Goal: Task Accomplishment & Management: Manage account settings

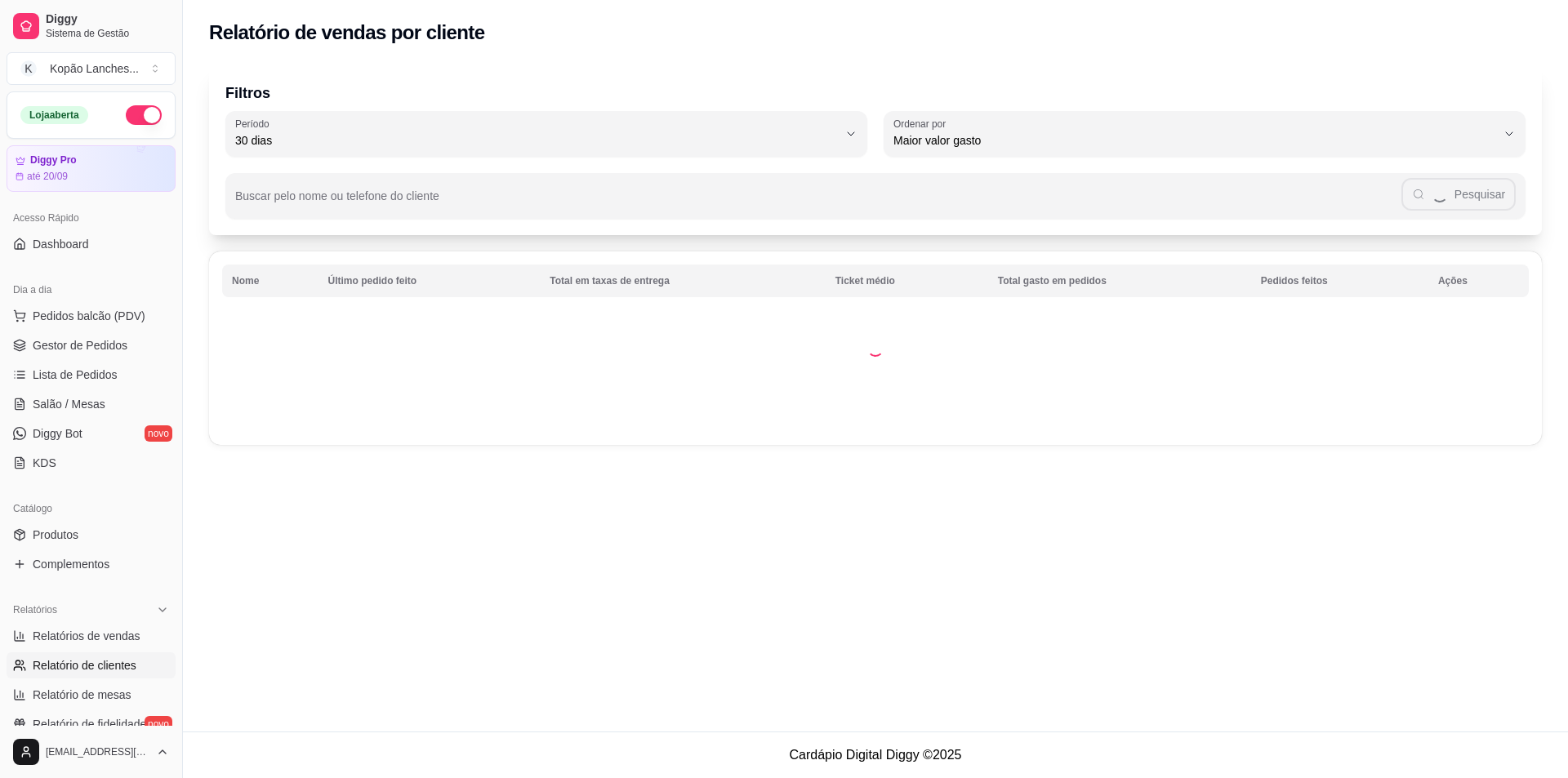
select select "30"
select select "HIGHEST_TOTAL_SPENT_WITH_ORDERS"
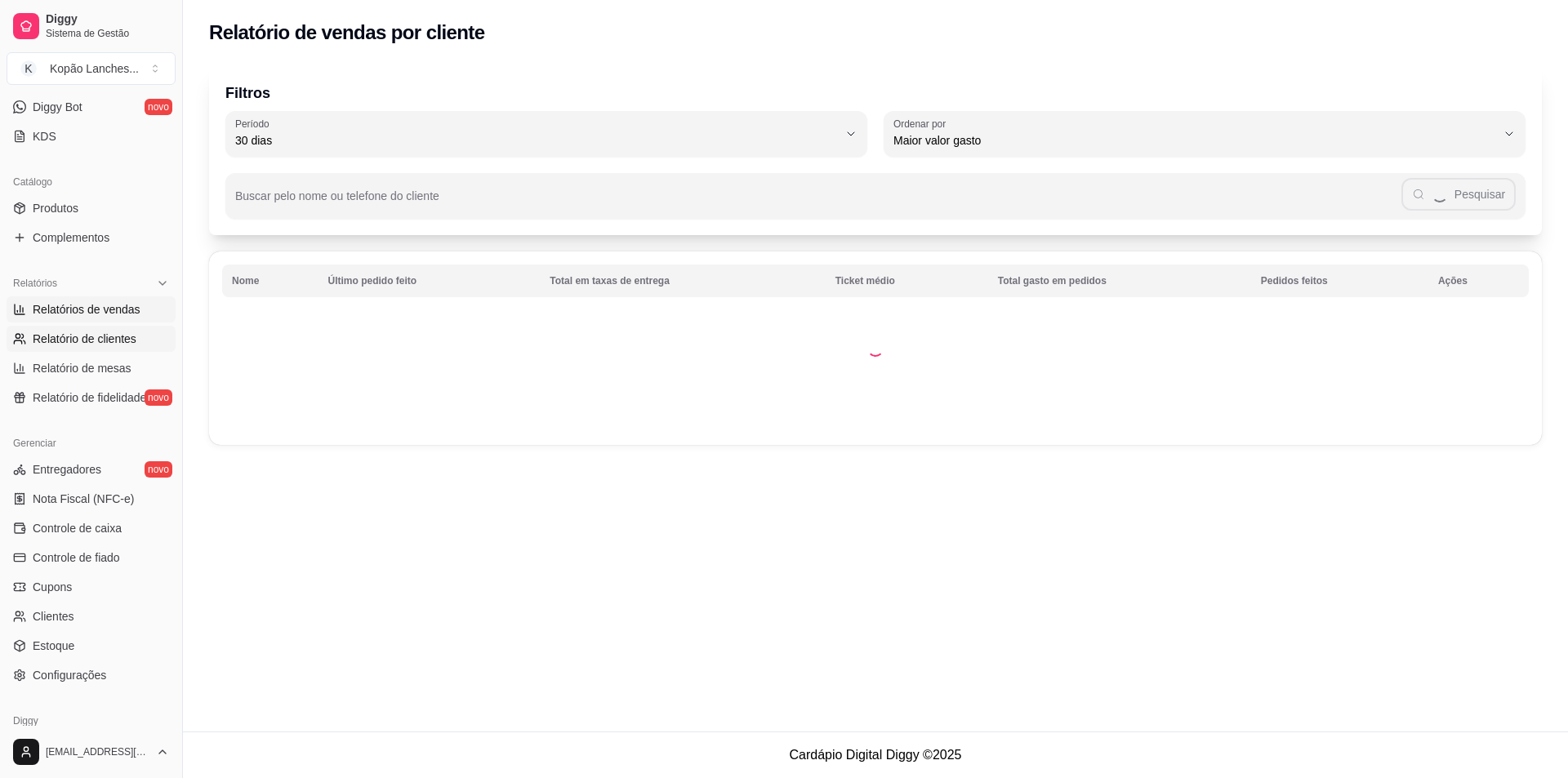
click at [83, 319] on link "Relatórios de vendas" at bounding box center [91, 309] width 169 height 26
select select "ALL"
select select "0"
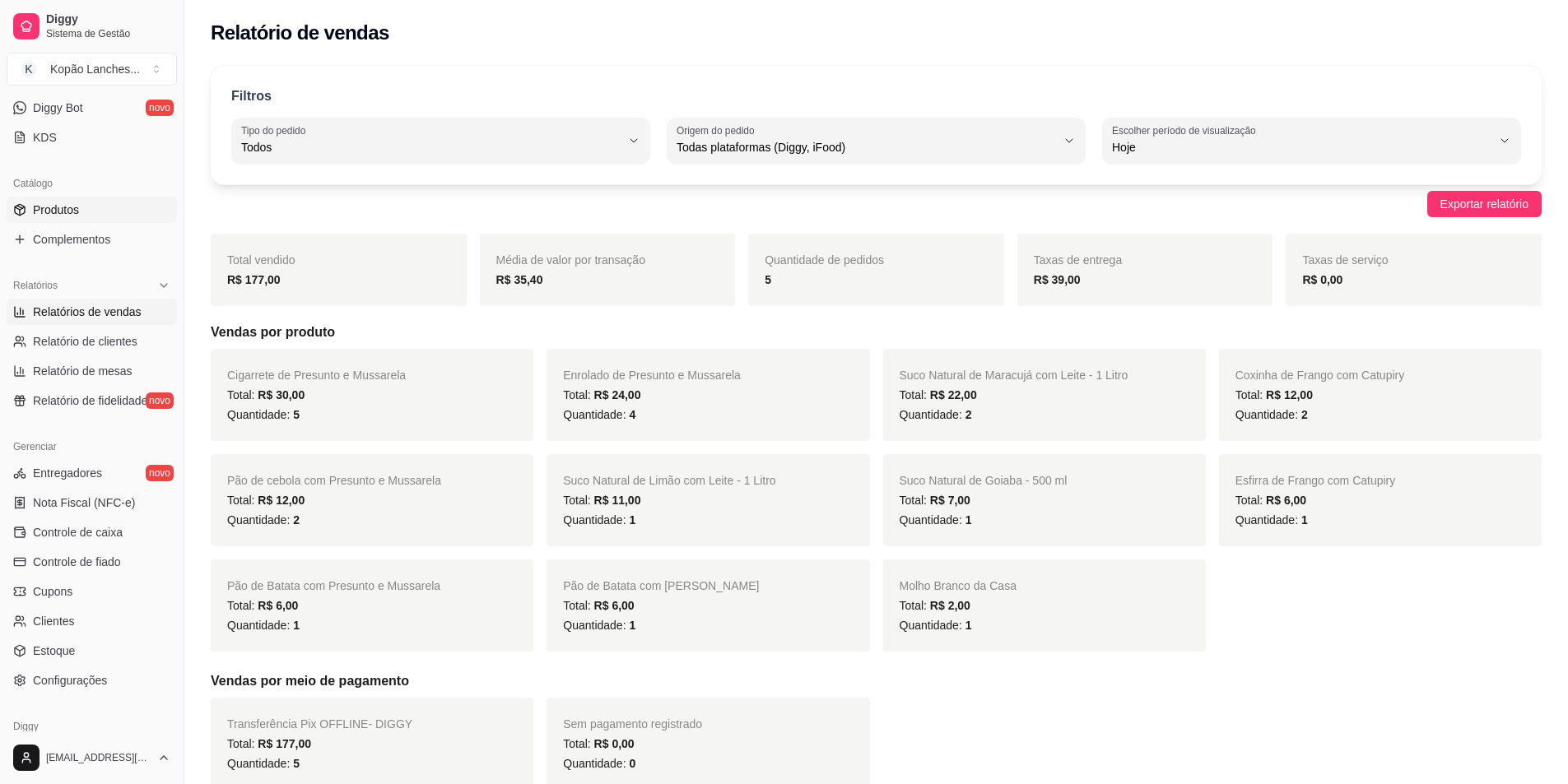
click at [94, 207] on link "Produtos" at bounding box center [92, 210] width 170 height 26
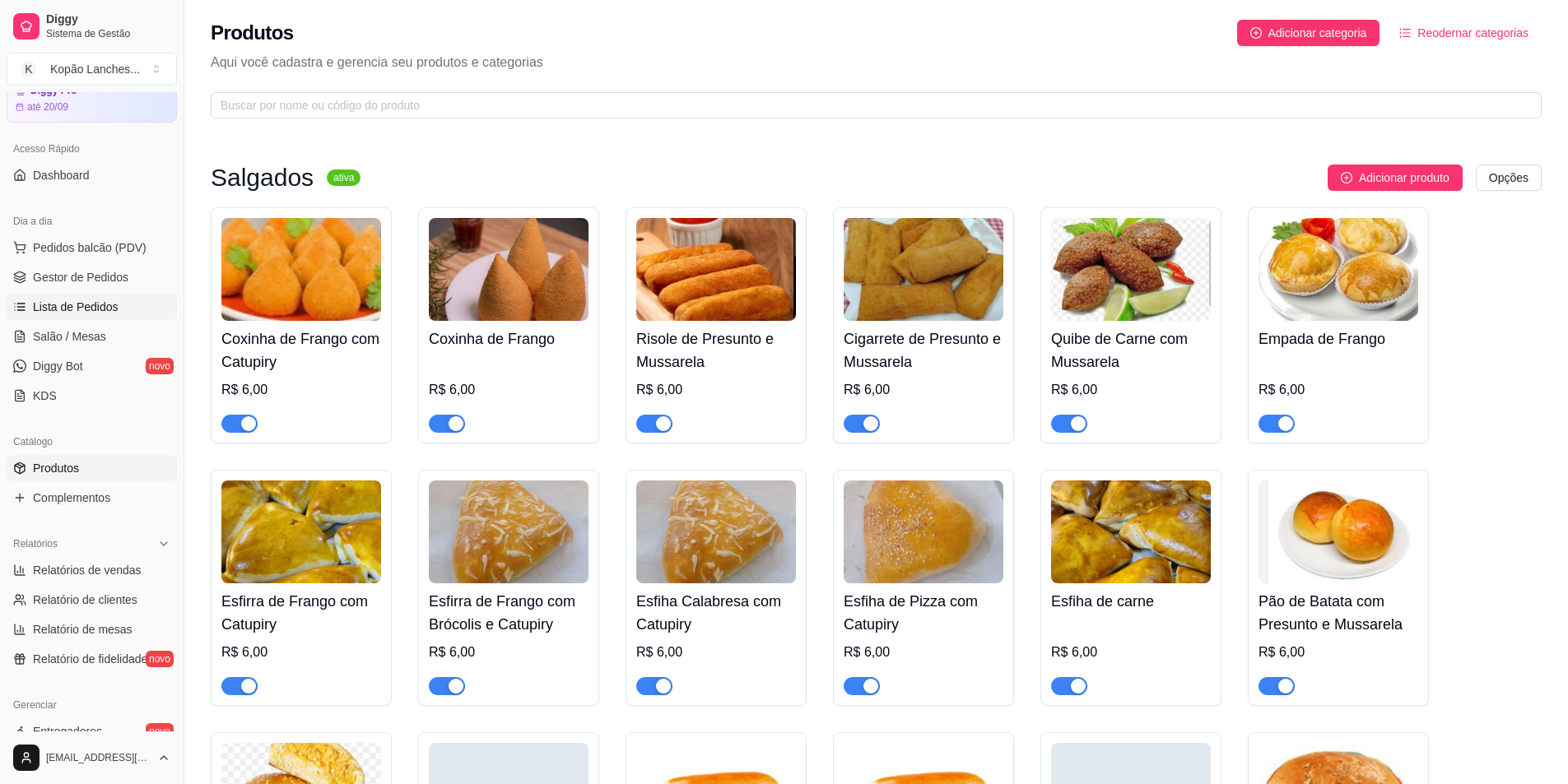
click at [85, 304] on span "Lista de Pedidos" at bounding box center [76, 306] width 86 height 17
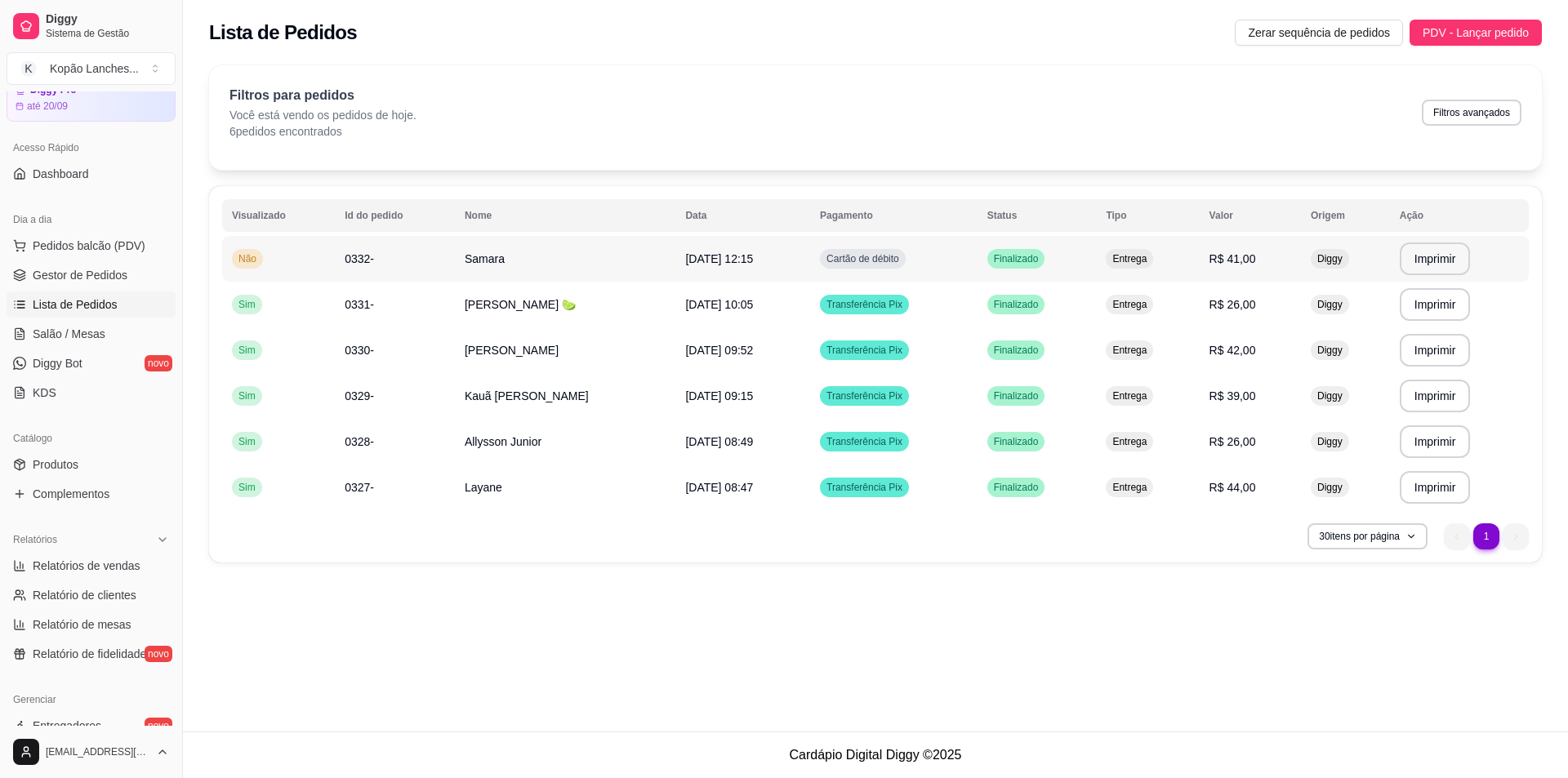
click at [718, 253] on span "[DATE] 12:15" at bounding box center [719, 259] width 68 height 13
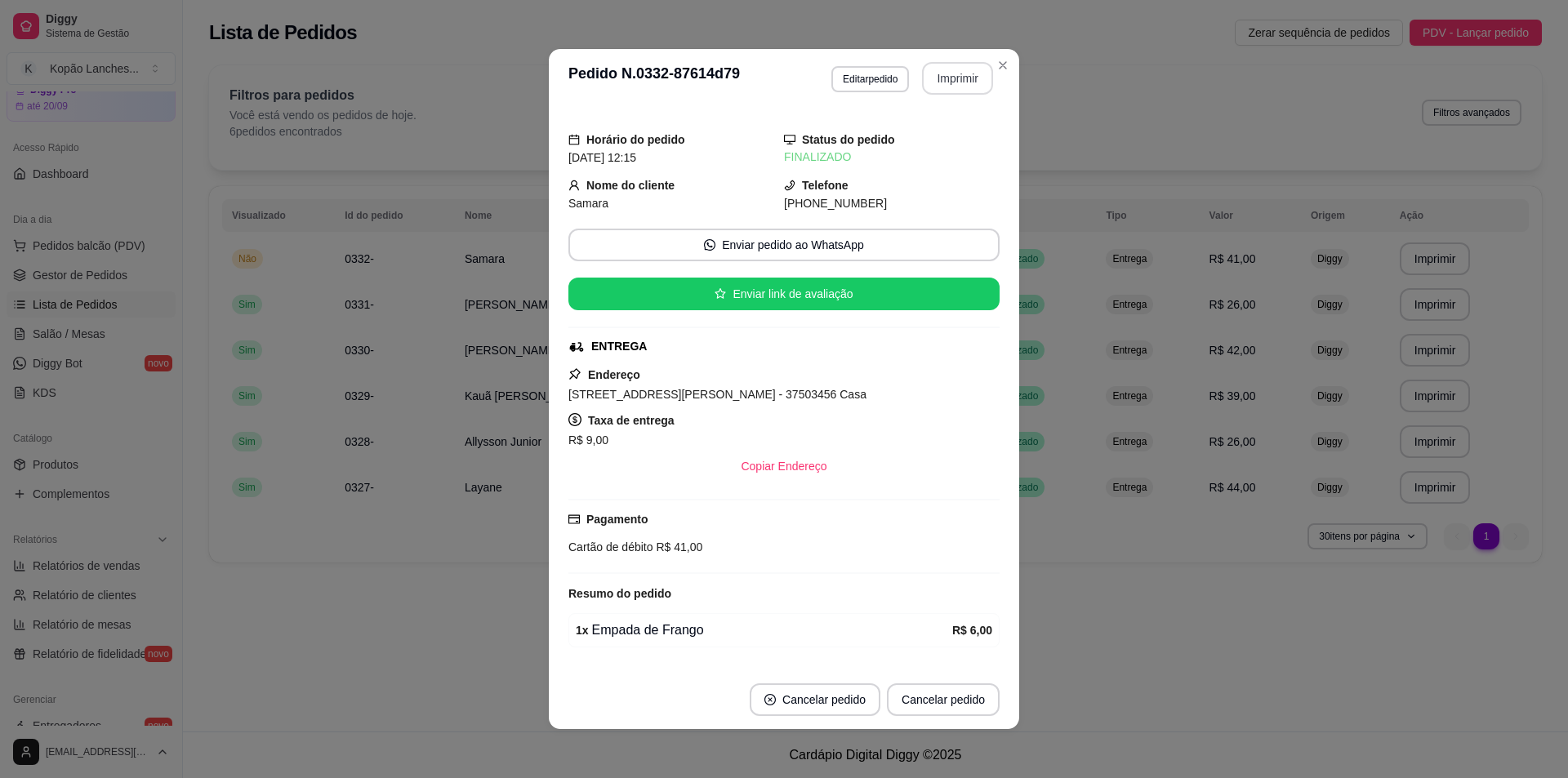
click at [927, 83] on button "Imprimir" at bounding box center [958, 78] width 71 height 33
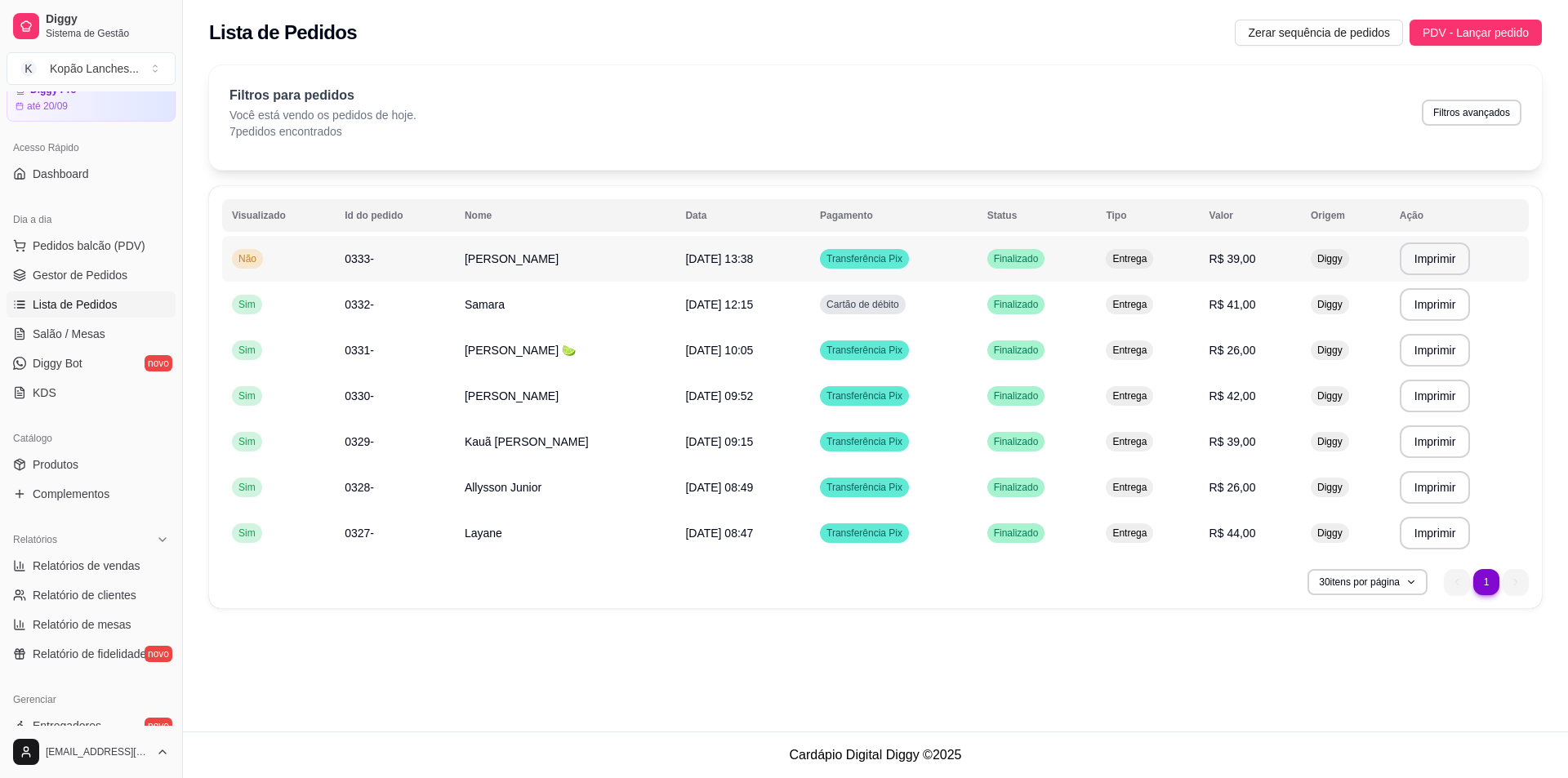
click at [753, 253] on span "[DATE] 13:38" at bounding box center [719, 259] width 68 height 13
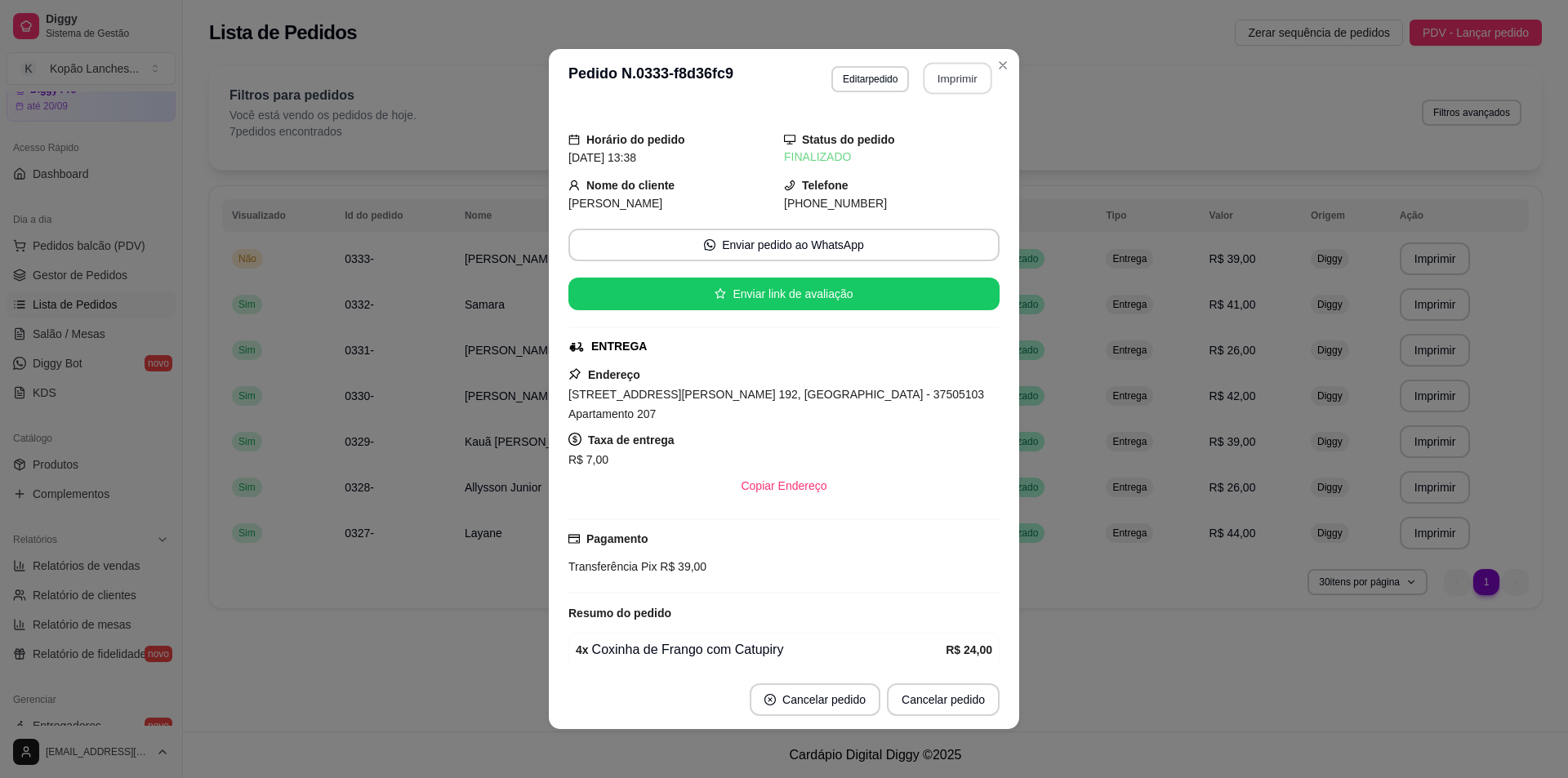
click at [962, 69] on button "Imprimir" at bounding box center [958, 79] width 68 height 32
